Goal: Task Accomplishment & Management: Manage account settings

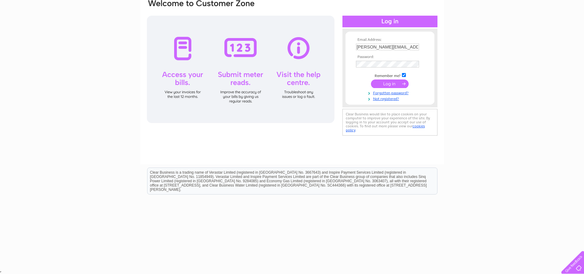
click at [386, 86] on input "submit" at bounding box center [390, 83] width 38 height 9
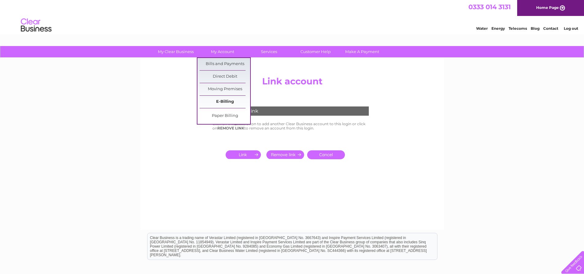
click at [218, 101] on link "E-Billing" at bounding box center [225, 102] width 51 height 12
click at [223, 114] on link "Paper Billing" at bounding box center [225, 116] width 51 height 12
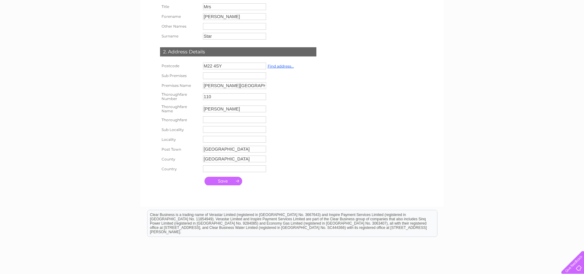
scroll to position [123, 0]
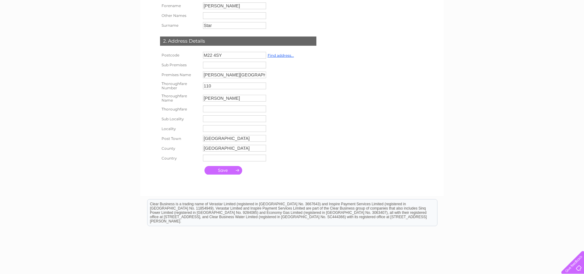
click at [126, 183] on div "My Clear Business Login Details My Details My Preferences Link Account My Accou…" at bounding box center [292, 111] width 584 height 377
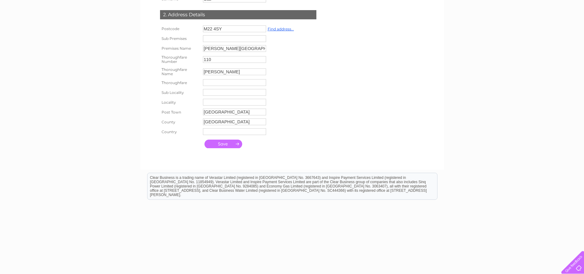
scroll to position [154, 0]
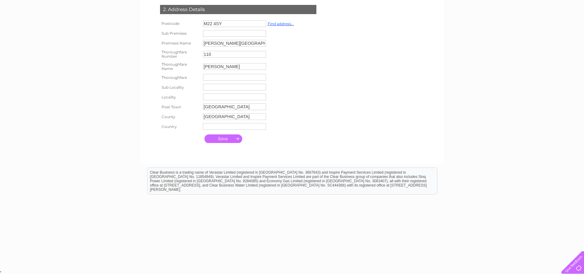
click at [223, 141] on input "submit" at bounding box center [223, 138] width 38 height 9
click at [232, 137] on input "submit" at bounding box center [223, 138] width 38 height 9
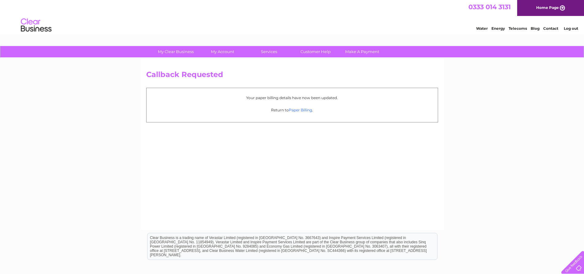
click at [295, 111] on link "Paper Billing" at bounding box center [300, 110] width 23 height 5
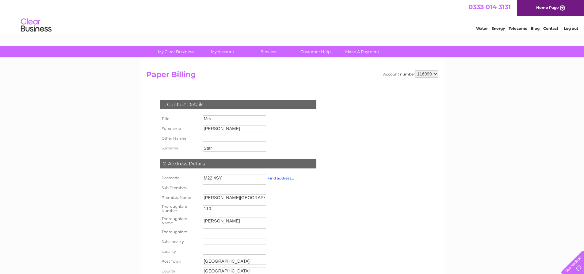
click at [435, 74] on select "116999 500000" at bounding box center [426, 73] width 23 height 7
click at [398, 111] on div "Account number 116999 500000 Paper Billing 1. Contact Details Title Mrs Forenam…" at bounding box center [292, 191] width 292 height 242
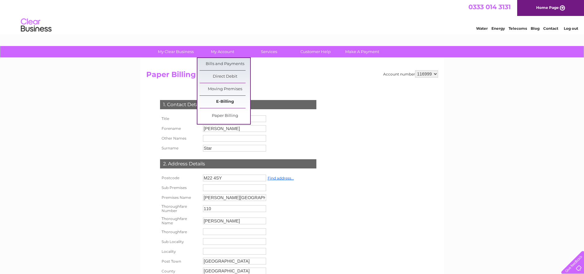
click at [223, 100] on link "E-Billing" at bounding box center [225, 102] width 51 height 12
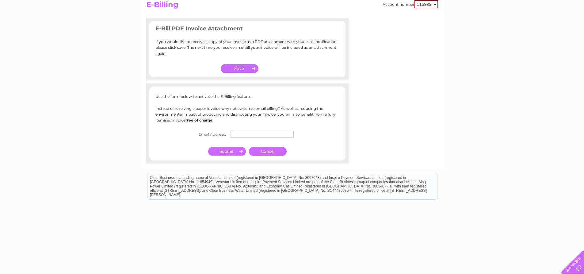
scroll to position [75, 0]
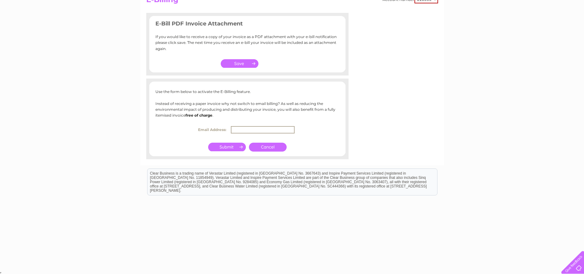
click at [239, 128] on input "text" at bounding box center [263, 129] width 64 height 7
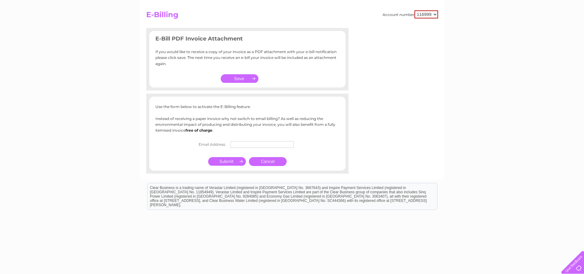
scroll to position [61, 0]
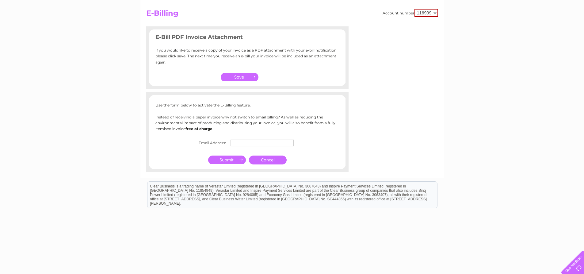
click at [241, 138] on td at bounding box center [264, 143] width 70 height 10
click at [242, 140] on input "text" at bounding box center [263, 142] width 64 height 7
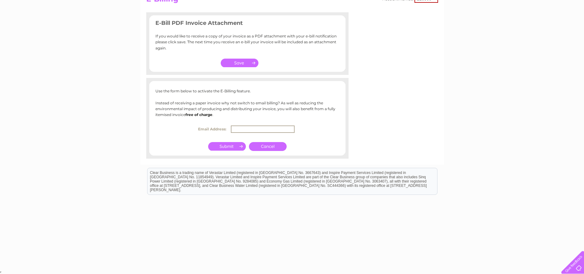
scroll to position [75, 0]
drag, startPoint x: 246, startPoint y: 128, endPoint x: 219, endPoint y: 131, distance: 27.4
click at [221, 132] on th "Email Address:" at bounding box center [212, 129] width 34 height 10
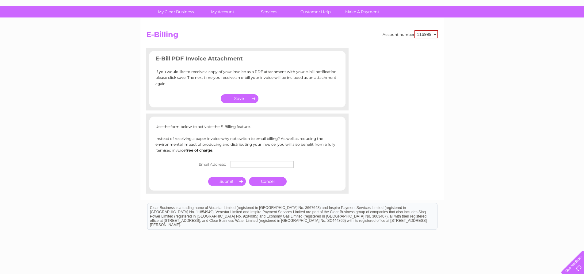
scroll to position [0, 0]
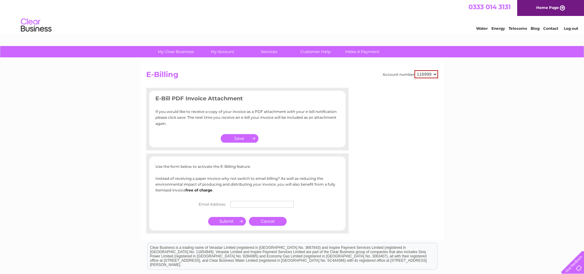
click at [421, 161] on div "Account number 116999 500000 E-Billing E-Bill PDF Invoice Attachment If you wou…" at bounding box center [291, 148] width 303 height 181
